Goal: Check status

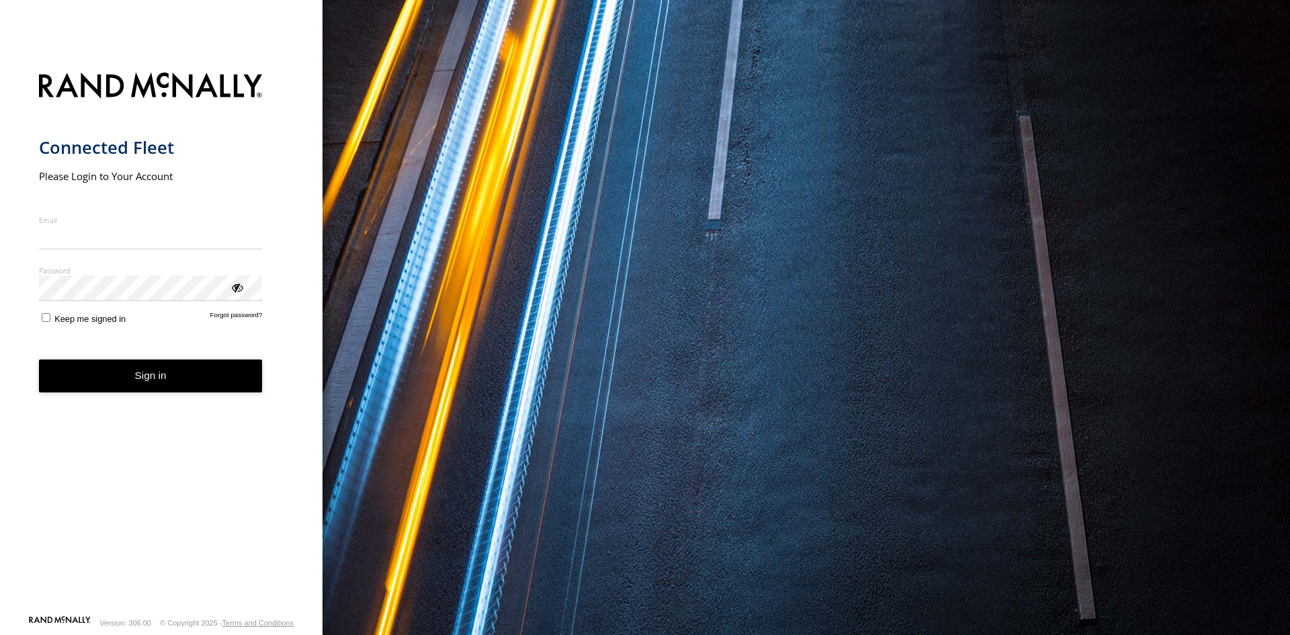
type input "**********"
click at [151, 386] on button "Sign in" at bounding box center [151, 375] width 224 height 33
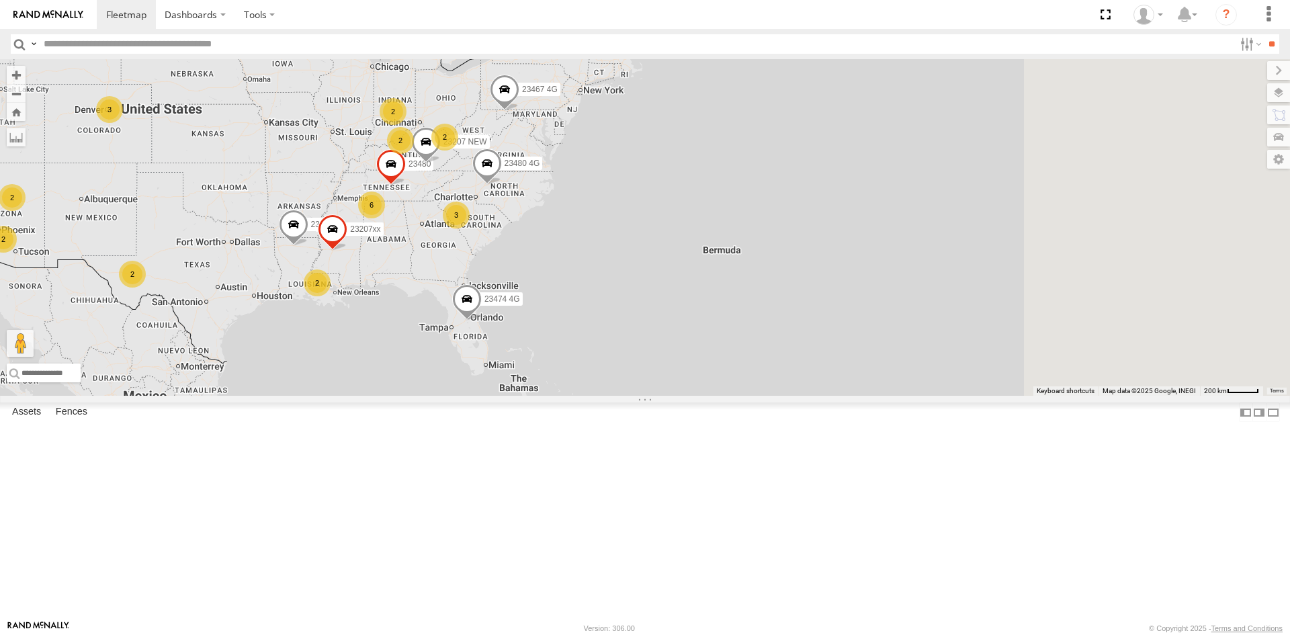
drag, startPoint x: 1015, startPoint y: 251, endPoint x: 543, endPoint y: 161, distance: 480.7
click at [543, 161] on div "23467 4G 23474 4G 6 2 18 3 2 23207 NEW 2 23207xx 2 2 2 23480 4G 23464 2 23460 2…" at bounding box center [645, 227] width 1290 height 337
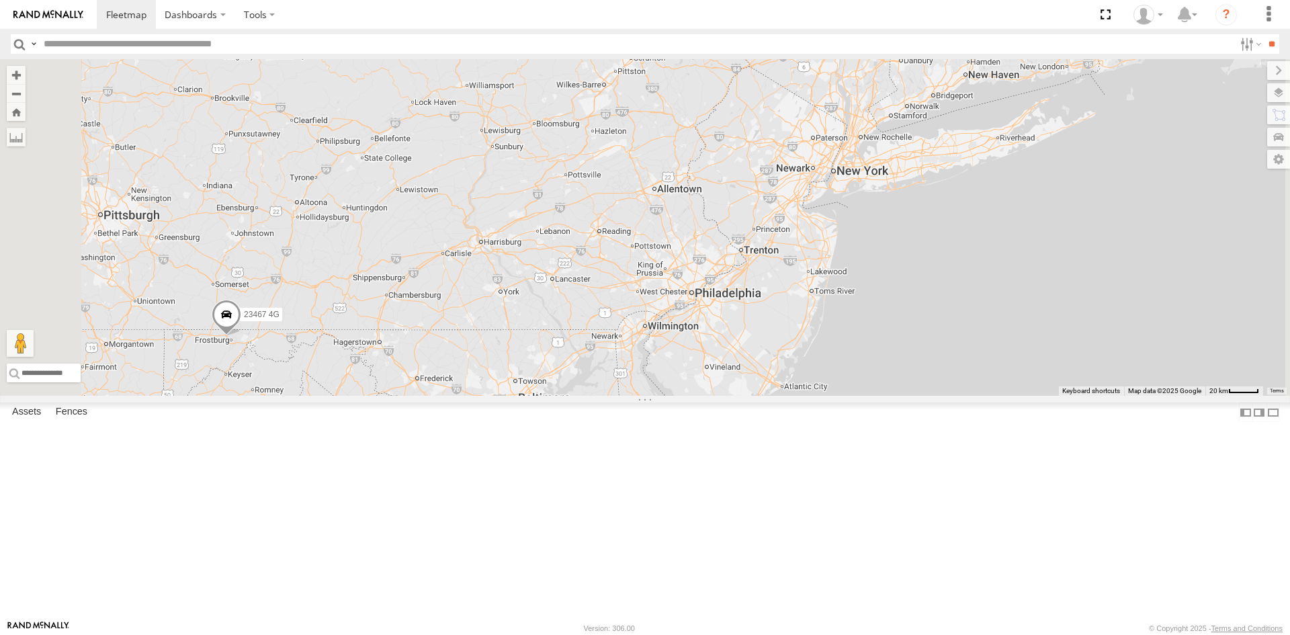
drag, startPoint x: 529, startPoint y: 186, endPoint x: 635, endPoint y: 261, distance: 130.1
click at [635, 261] on div "23467 4G 23474 4G 23207 NEW 23207xx 23480 4G 23464 23460 23480" at bounding box center [645, 227] width 1290 height 337
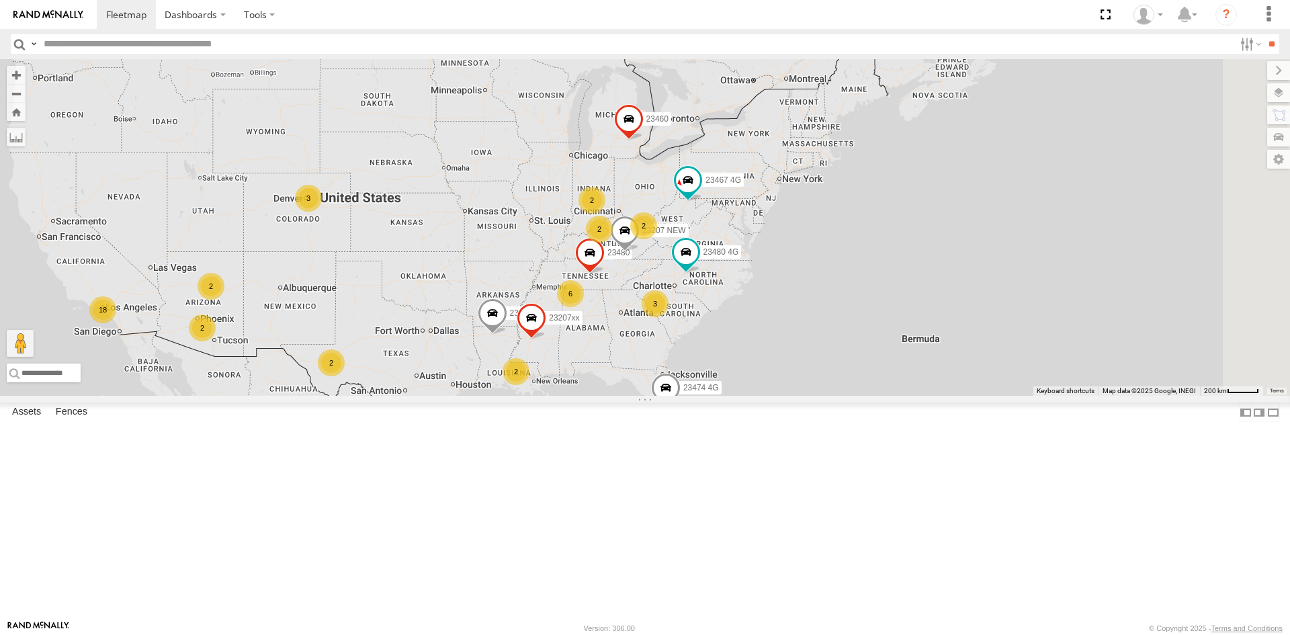
drag, startPoint x: 1112, startPoint y: 324, endPoint x: 840, endPoint y: 324, distance: 272.0
click at [840, 324] on div "6 2 18 3 2 23207 NEW 2 23207xx 2 2 2 23480 4G 23464 2 23460 23480 23467 4G 2 3 …" at bounding box center [645, 227] width 1290 height 337
